Goal: Transaction & Acquisition: Purchase product/service

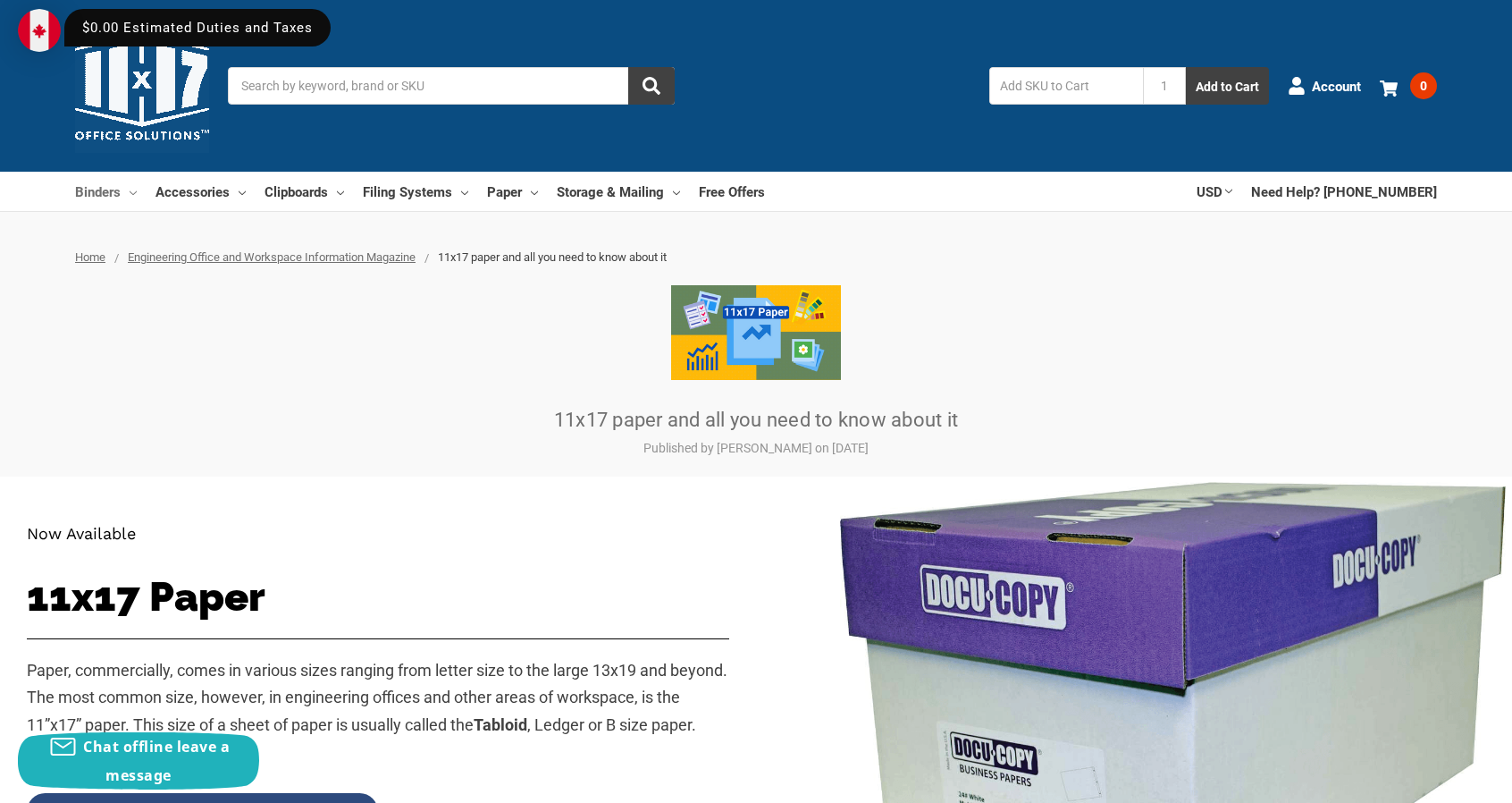
click at [132, 196] on icon at bounding box center [133, 193] width 8 height 8
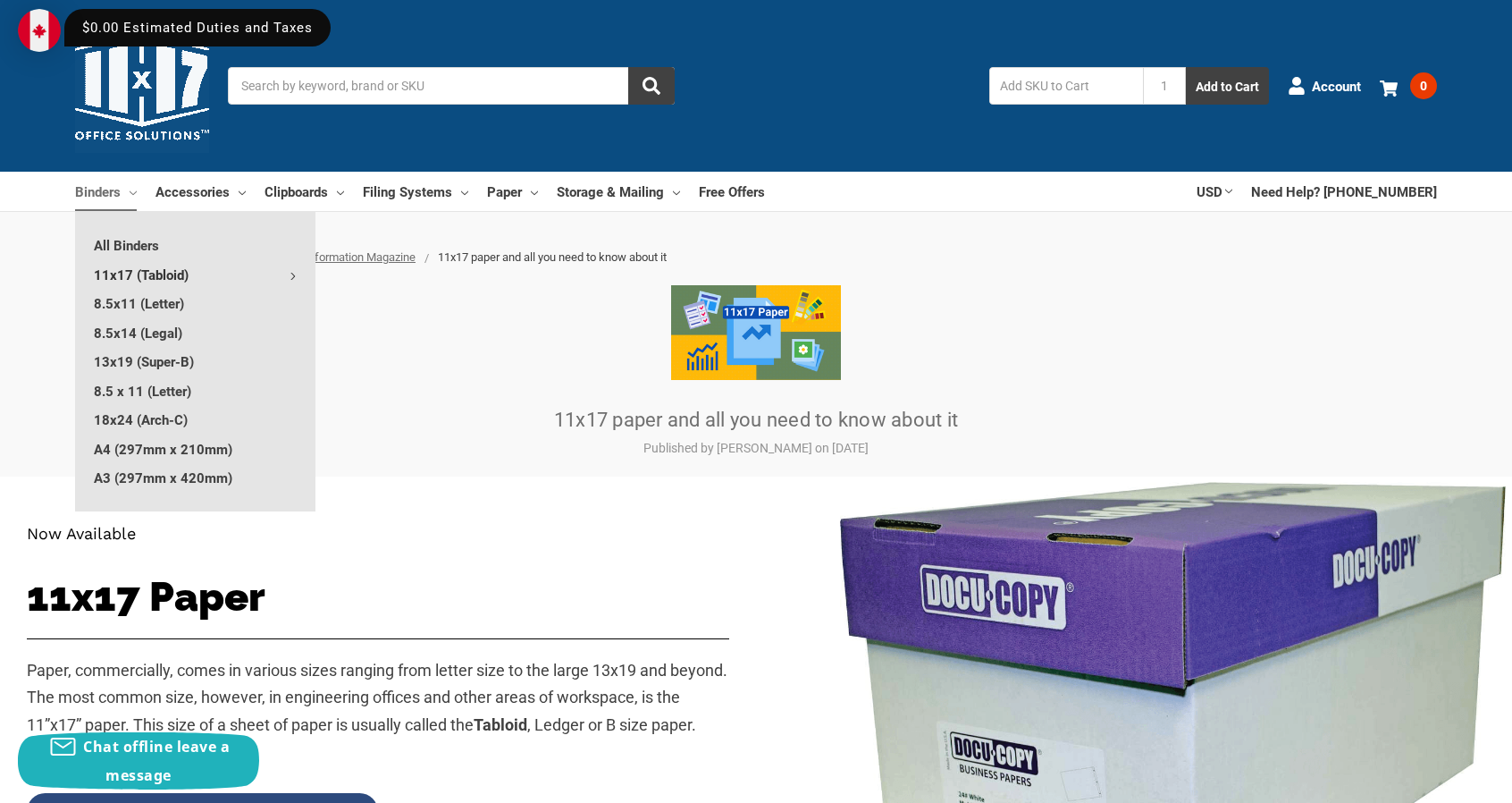
click at [277, 275] on link "11x17 (Tabloid)" at bounding box center [195, 275] width 240 height 29
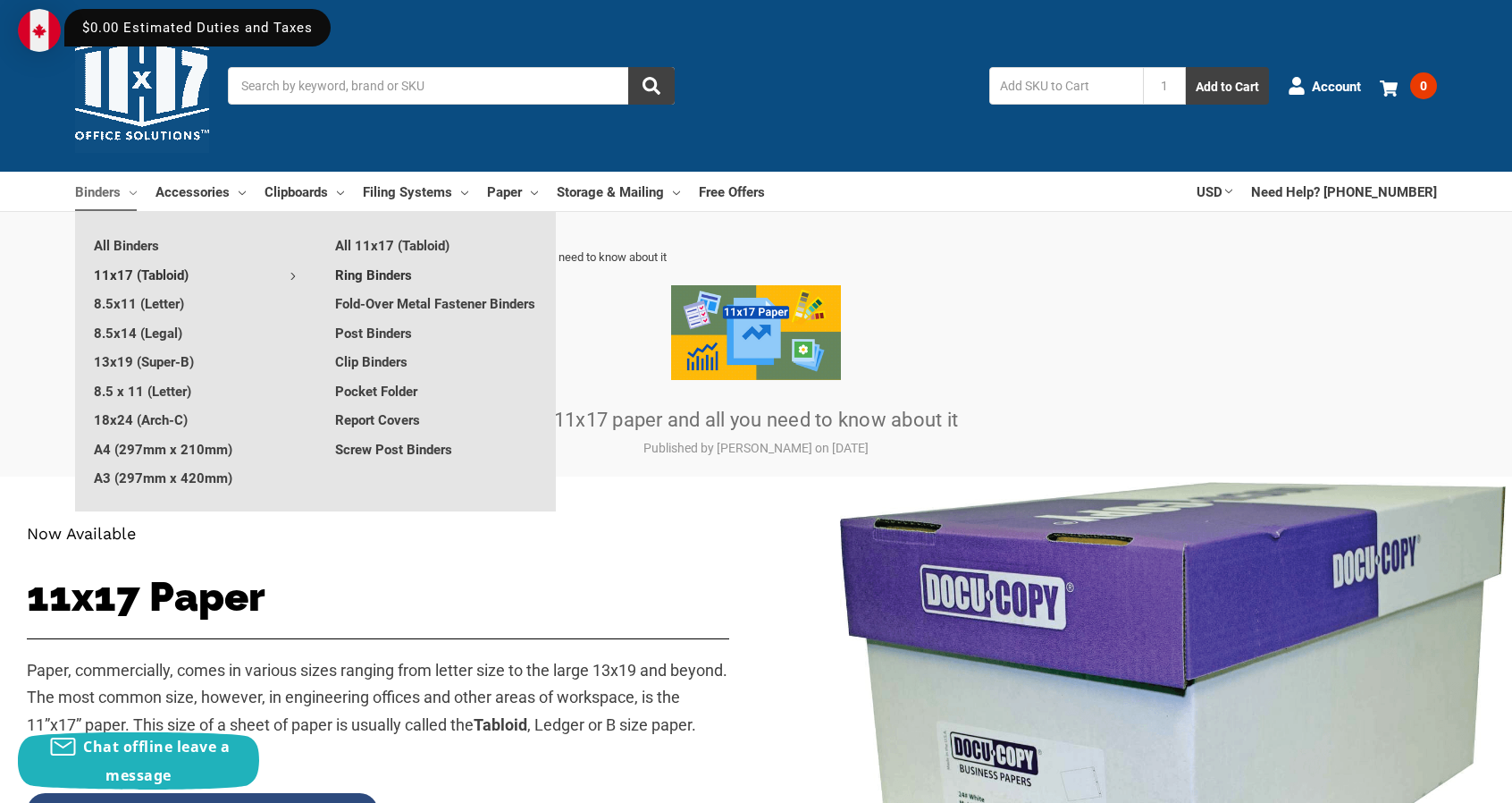
click at [389, 273] on link "Ring Binders" at bounding box center [436, 275] width 239 height 29
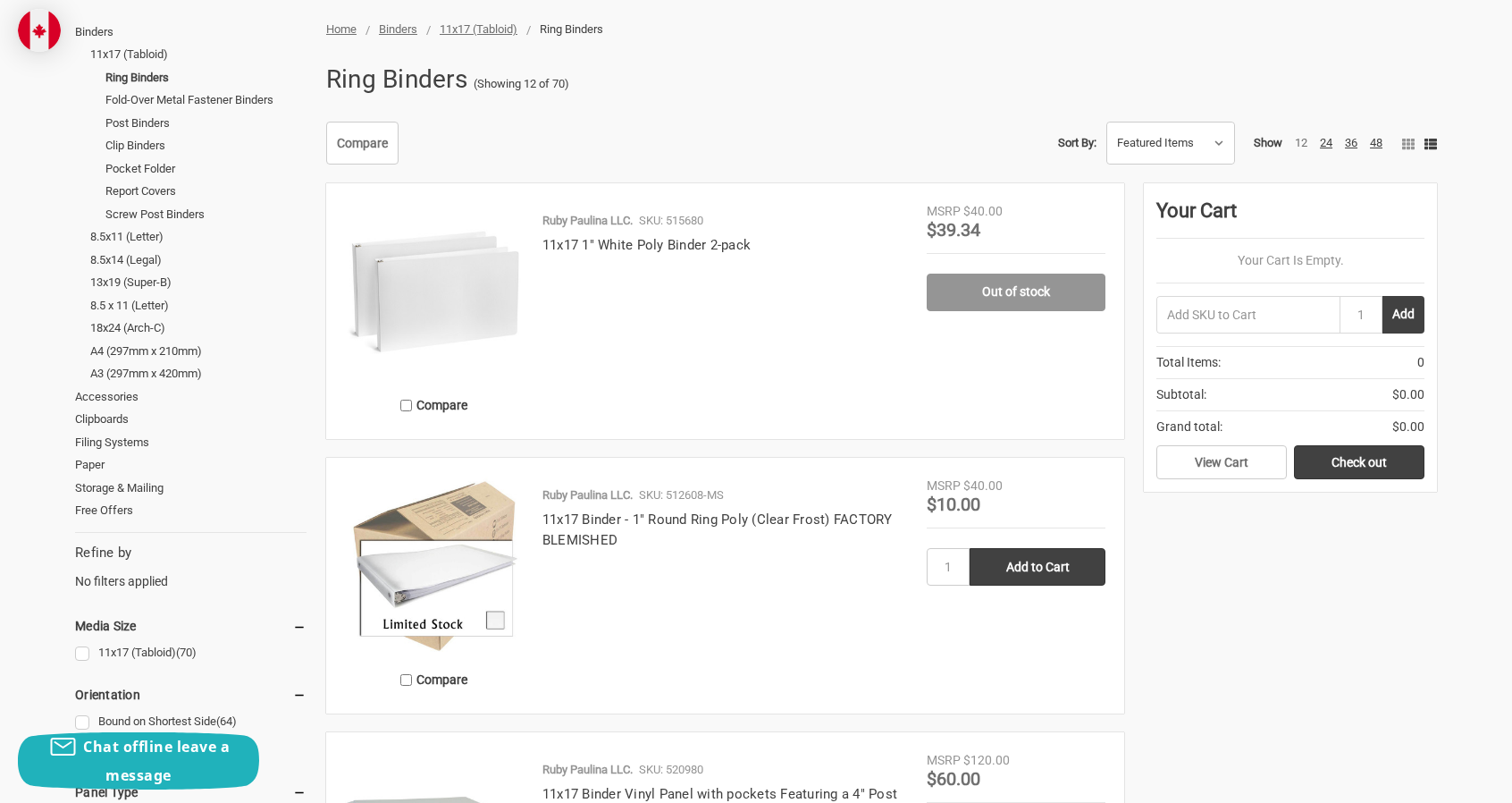
click at [432, 281] on img at bounding box center [434, 292] width 179 height 179
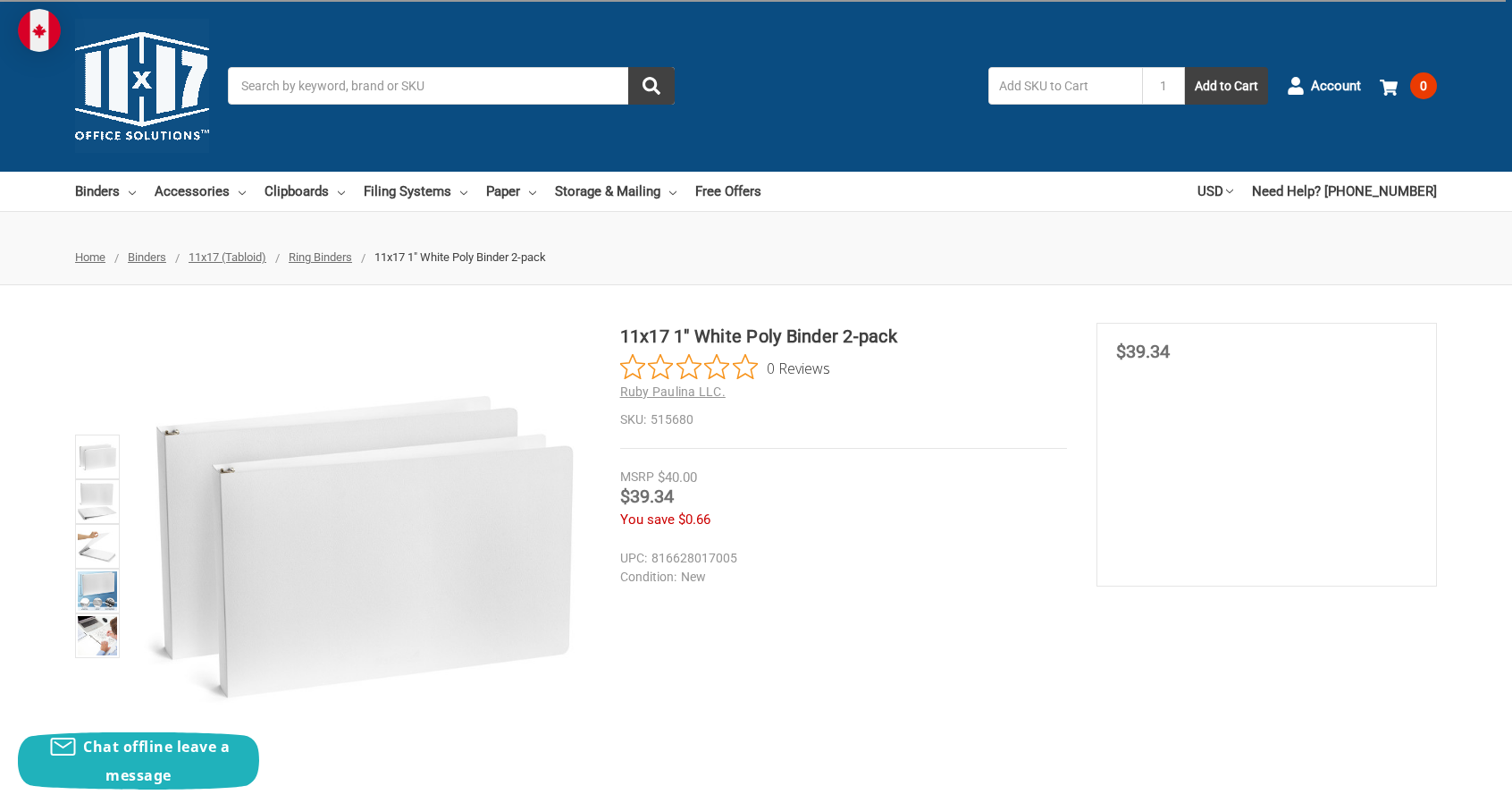
scroll to position [179, 0]
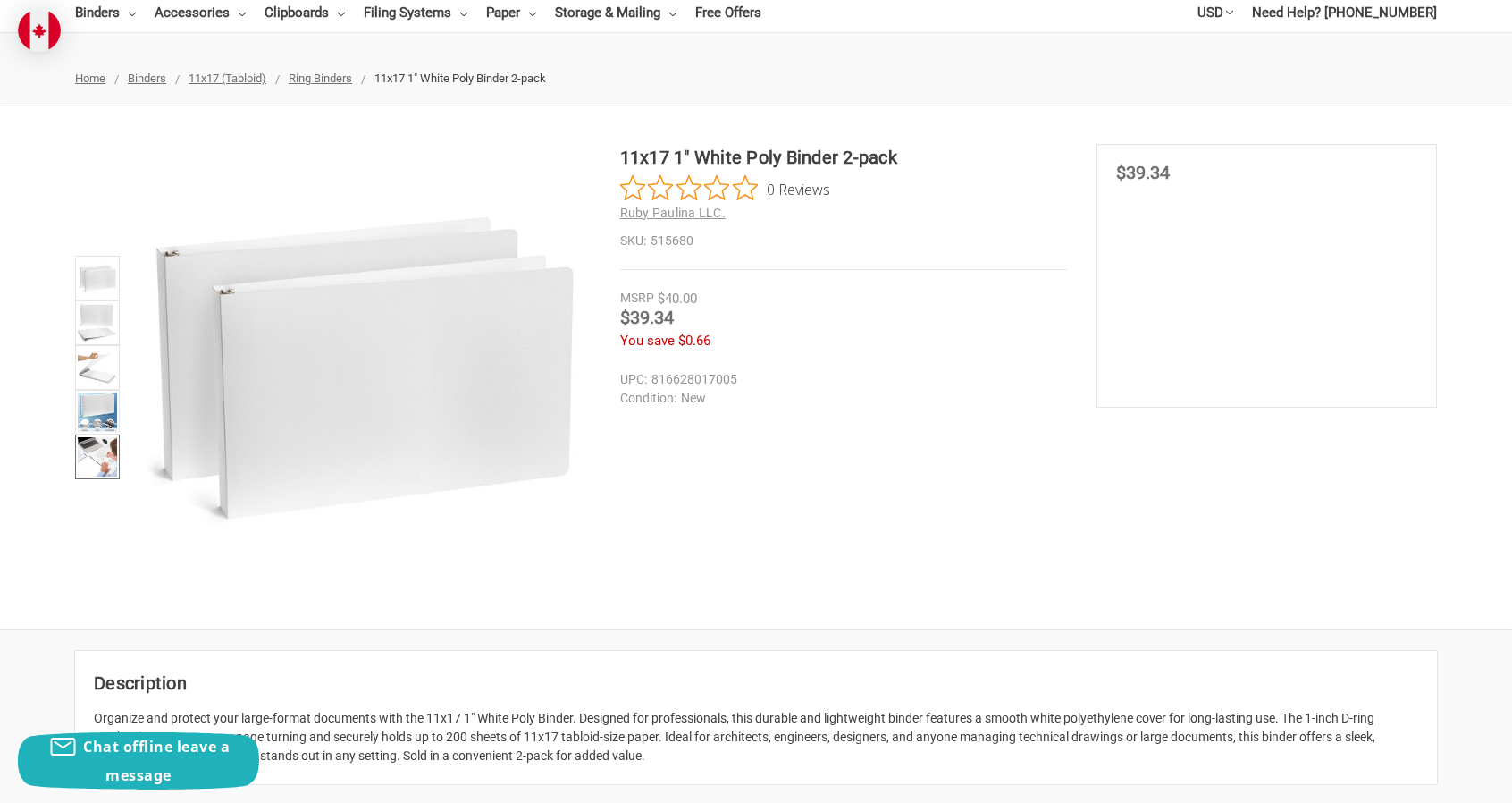
click at [114, 446] on img at bounding box center [97, 456] width 39 height 39
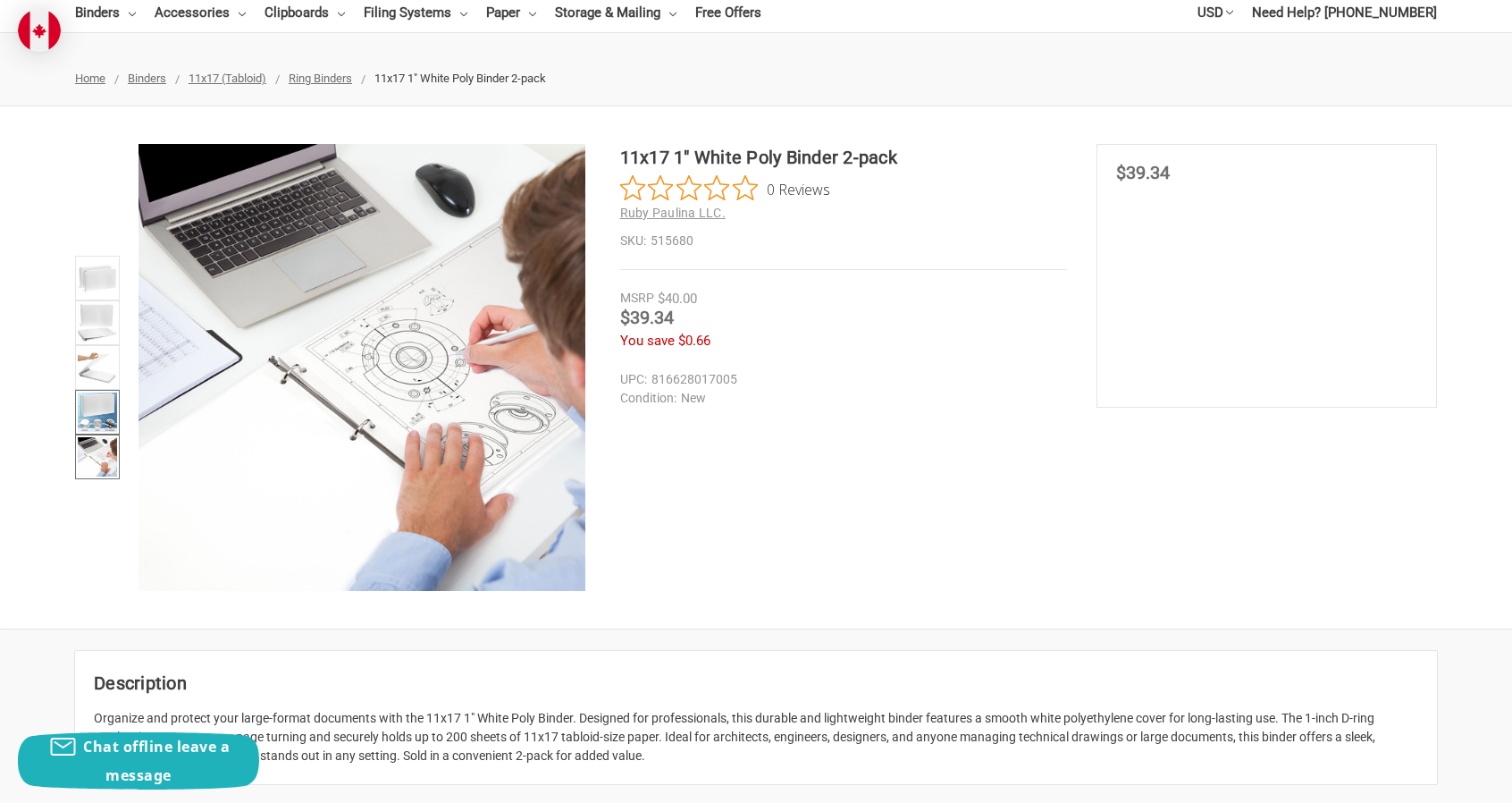
click at [100, 397] on img at bounding box center [97, 411] width 39 height 39
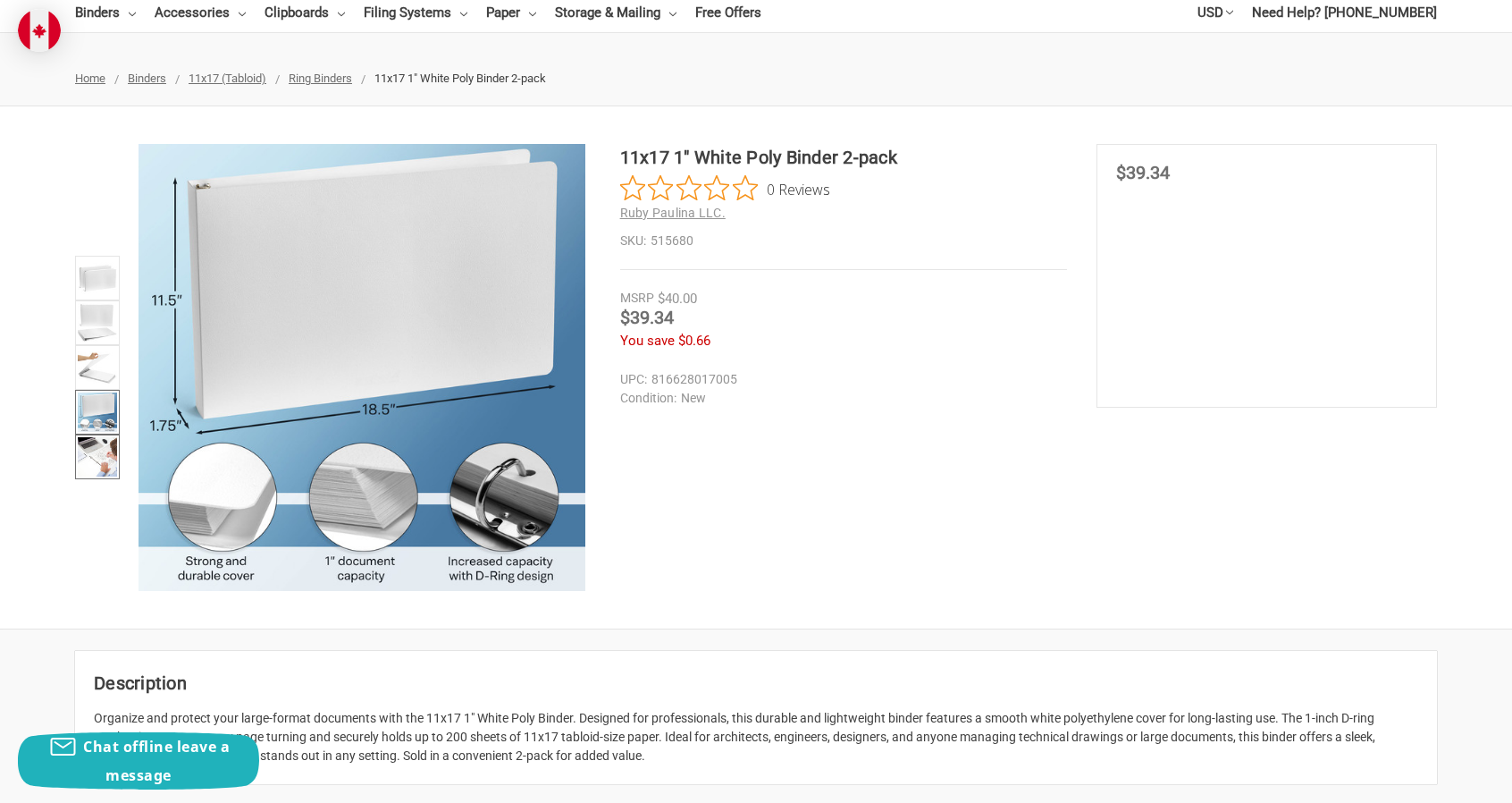
click at [102, 446] on img at bounding box center [97, 456] width 39 height 39
